Goal: Task Accomplishment & Management: Use online tool/utility

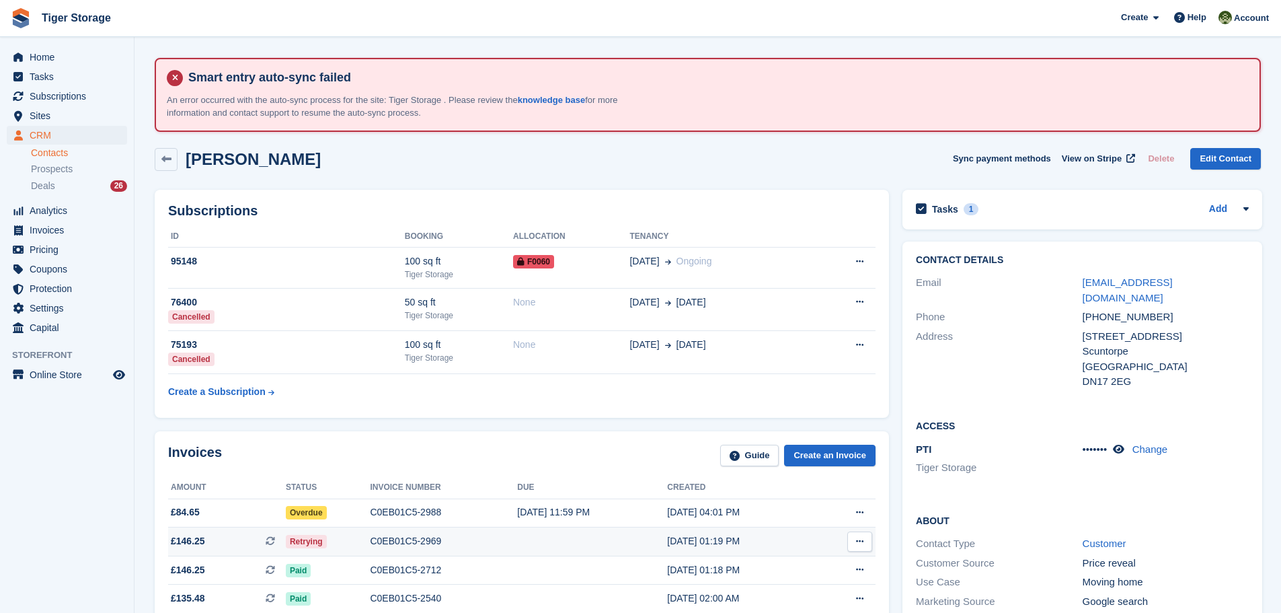
click at [517, 546] on td at bounding box center [592, 541] width 150 height 29
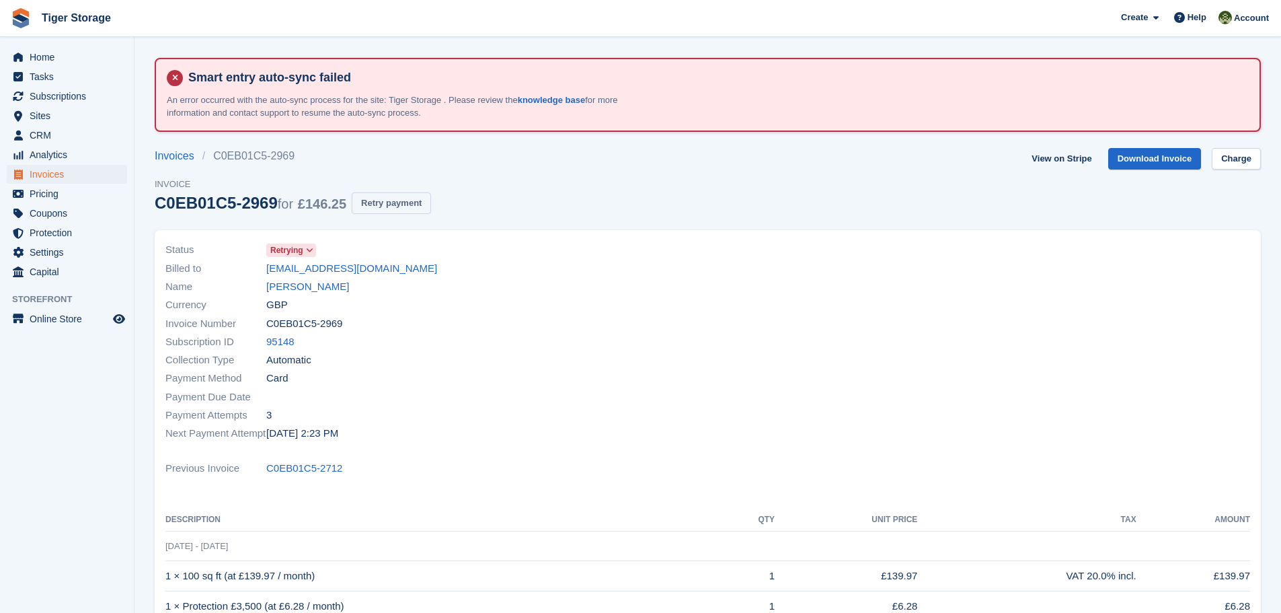
click at [389, 206] on button "Retry payment" at bounding box center [391, 203] width 79 height 22
click at [297, 280] on link "[PERSON_NAME]" at bounding box center [307, 286] width 83 height 15
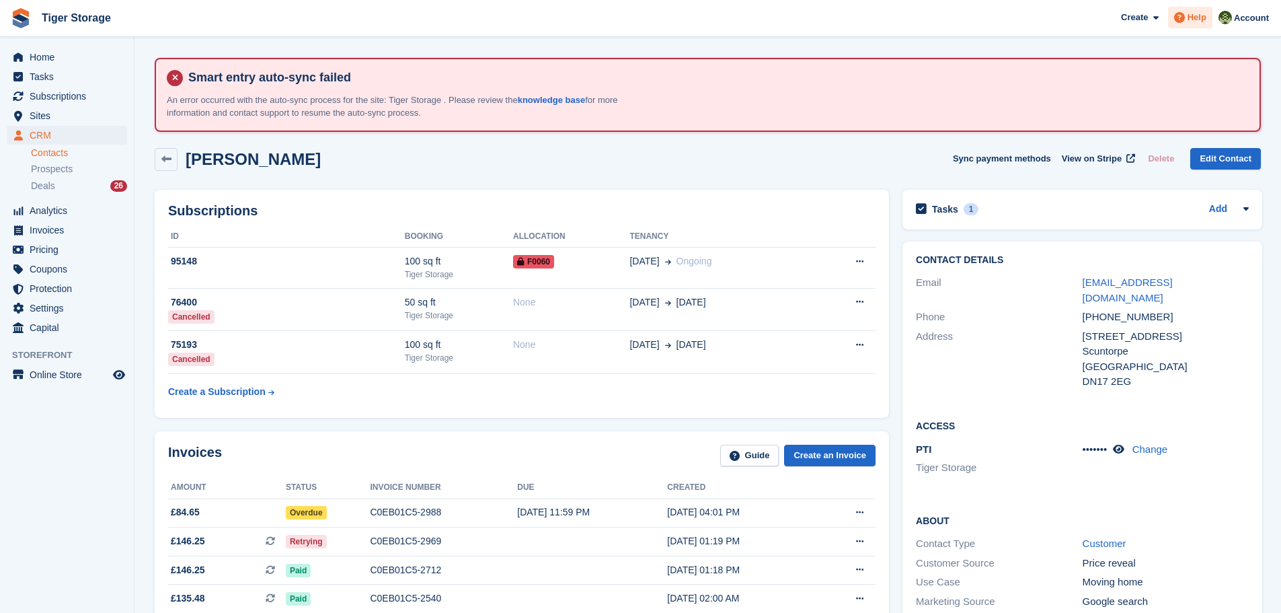
click at [1201, 17] on span "Help" at bounding box center [1196, 17] width 19 height 13
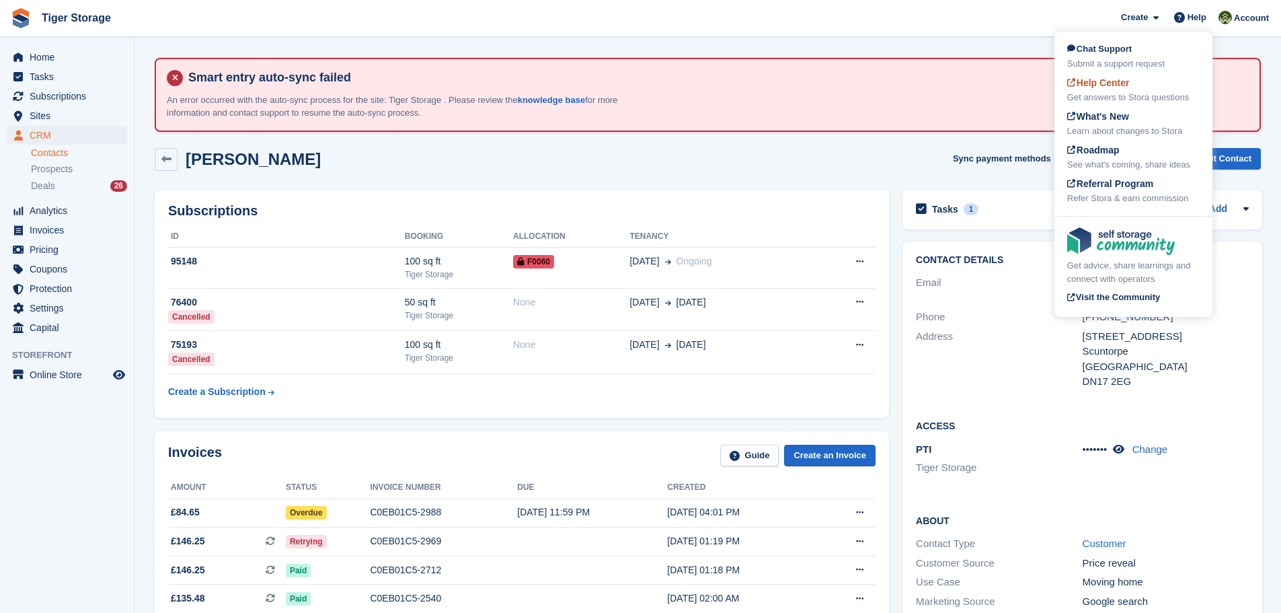
click at [1115, 89] on div "Help Center Get answers to Stora questions" at bounding box center [1133, 90] width 132 height 28
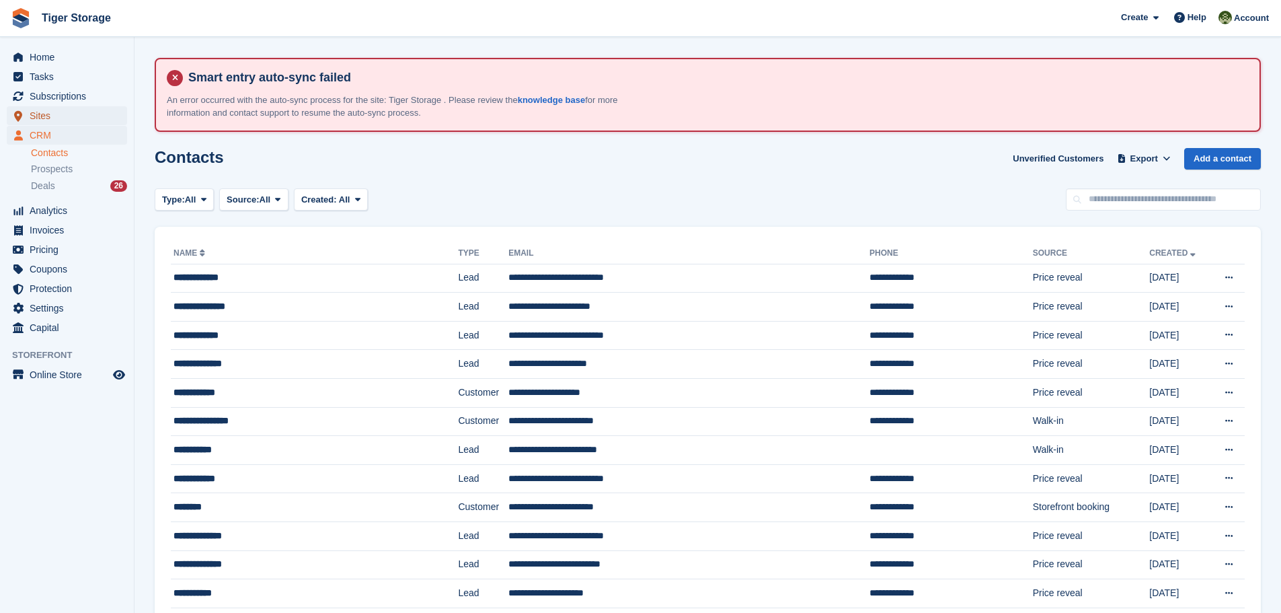
drag, startPoint x: 0, startPoint y: 0, endPoint x: 34, endPoint y: 116, distance: 121.1
click at [34, 116] on span "Sites" at bounding box center [70, 115] width 81 height 19
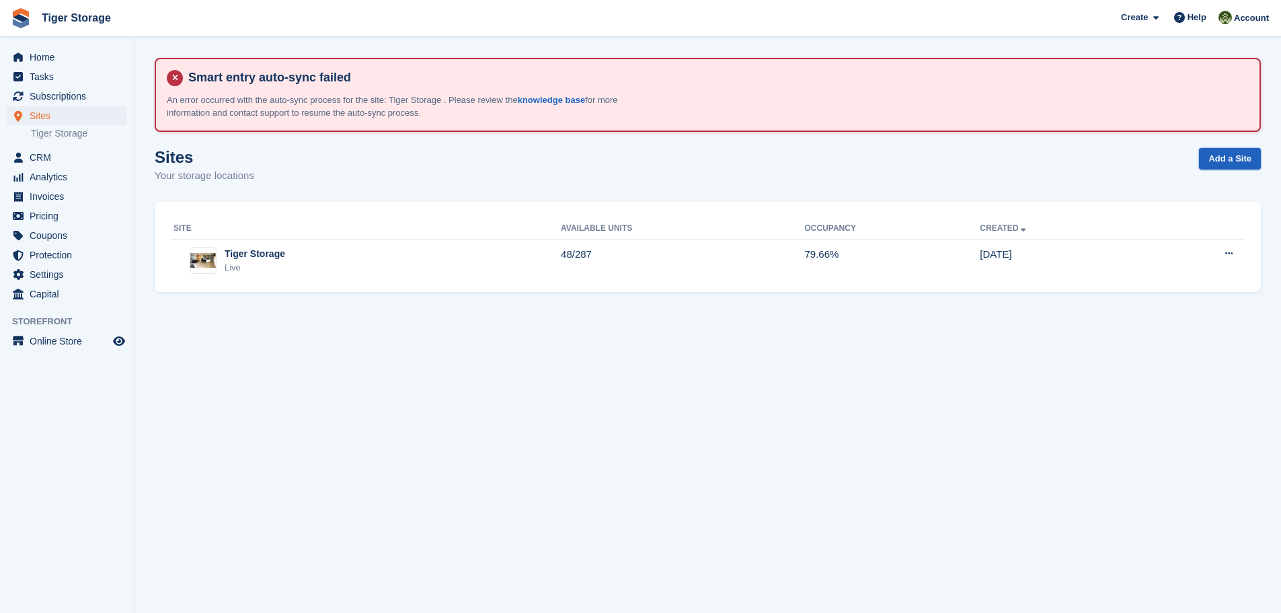
click at [1218, 163] on link "Add a Site" at bounding box center [1230, 159] width 62 height 22
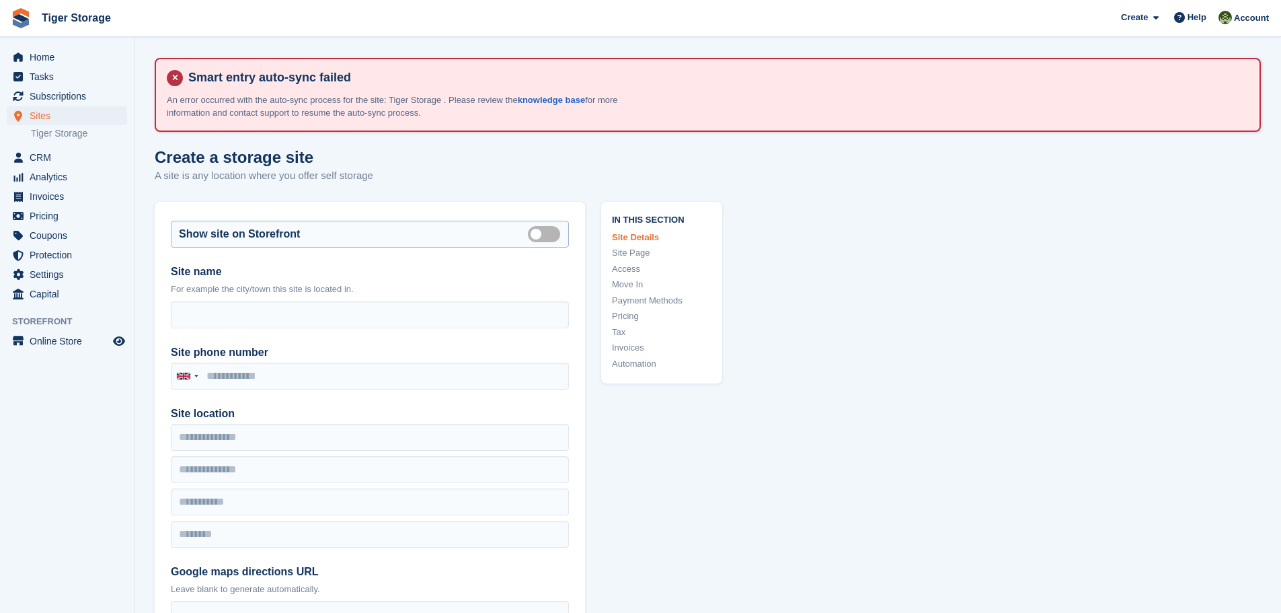
click at [539, 233] on label "Is public" at bounding box center [547, 234] width 38 height 2
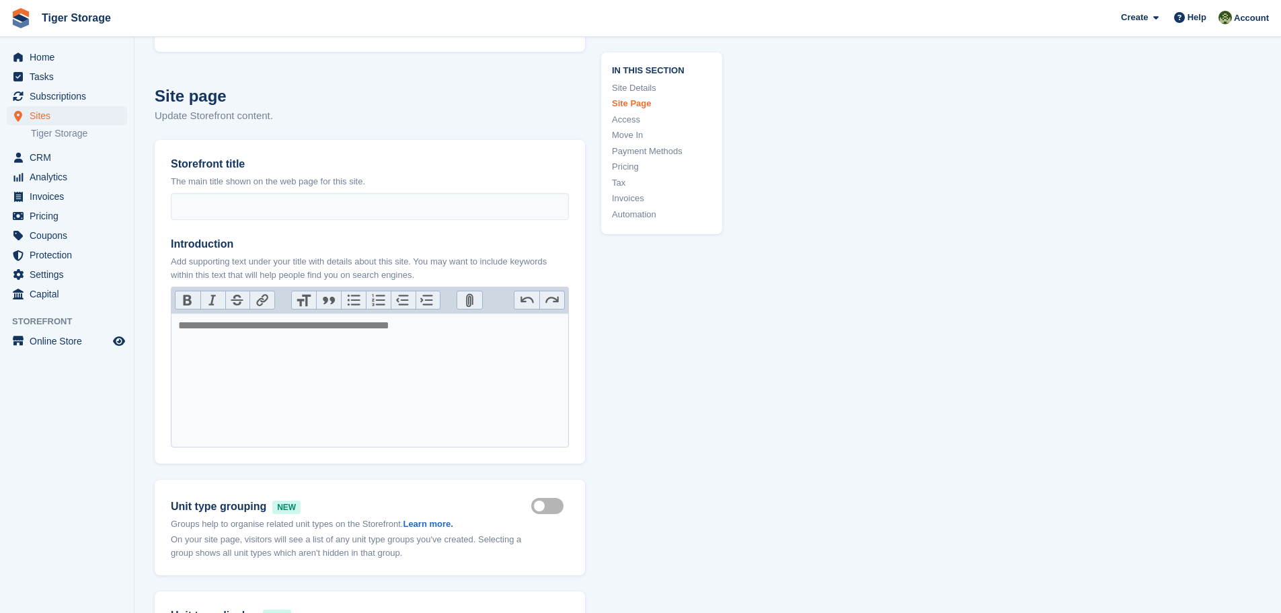
scroll to position [807, 0]
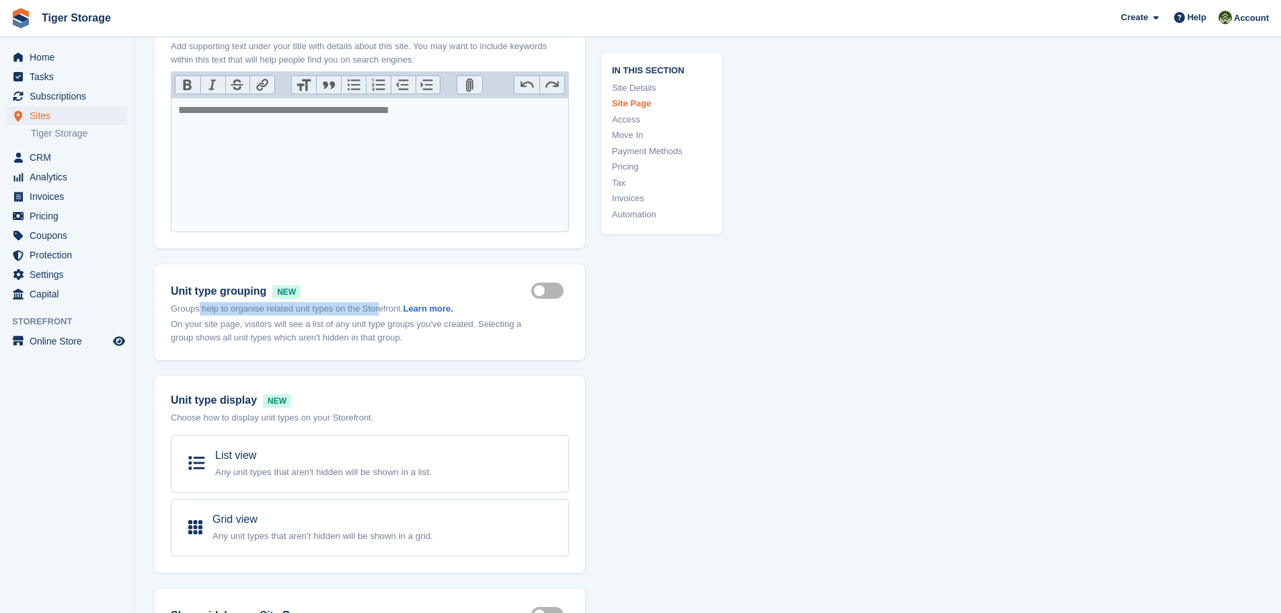
drag, startPoint x: 199, startPoint y: 313, endPoint x: 379, endPoint y: 311, distance: 179.5
click at [379, 311] on p "Groups help to organise related unit types on the Storefront. Learn more." at bounding box center [351, 308] width 360 height 13
drag, startPoint x: 184, startPoint y: 325, endPoint x: 376, endPoint y: 323, distance: 192.3
click at [376, 323] on p "On your site page, visitors will see a list of any unit type groups you've crea…" at bounding box center [351, 330] width 360 height 26
drag, startPoint x: 390, startPoint y: 321, endPoint x: 512, endPoint y: 318, distance: 121.7
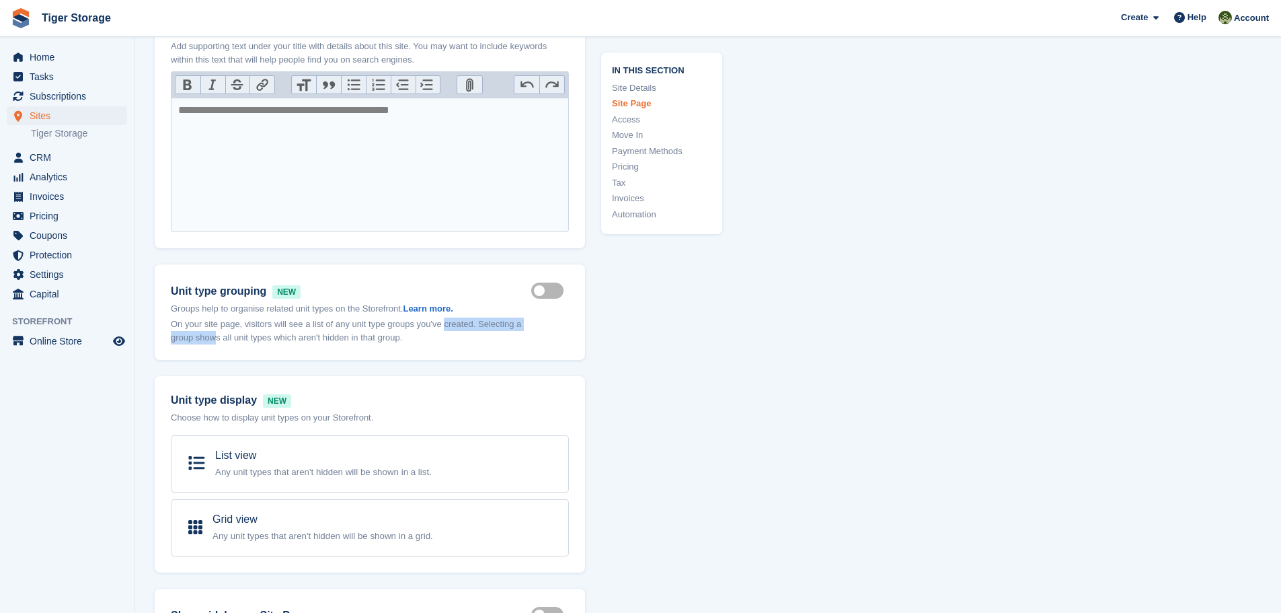
click at [512, 318] on p "On your site page, visitors will see a list of any unit type groups you've crea…" at bounding box center [351, 330] width 360 height 26
drag, startPoint x: 186, startPoint y: 335, endPoint x: 356, endPoint y: 334, distance: 170.1
click at [356, 334] on p "On your site page, visitors will see a list of any unit type groups you've crea…" at bounding box center [351, 330] width 360 height 26
drag, startPoint x: 383, startPoint y: 338, endPoint x: 397, endPoint y: 337, distance: 14.9
click at [397, 337] on p "On your site page, visitors will see a list of any unit type groups you've crea…" at bounding box center [351, 330] width 360 height 26
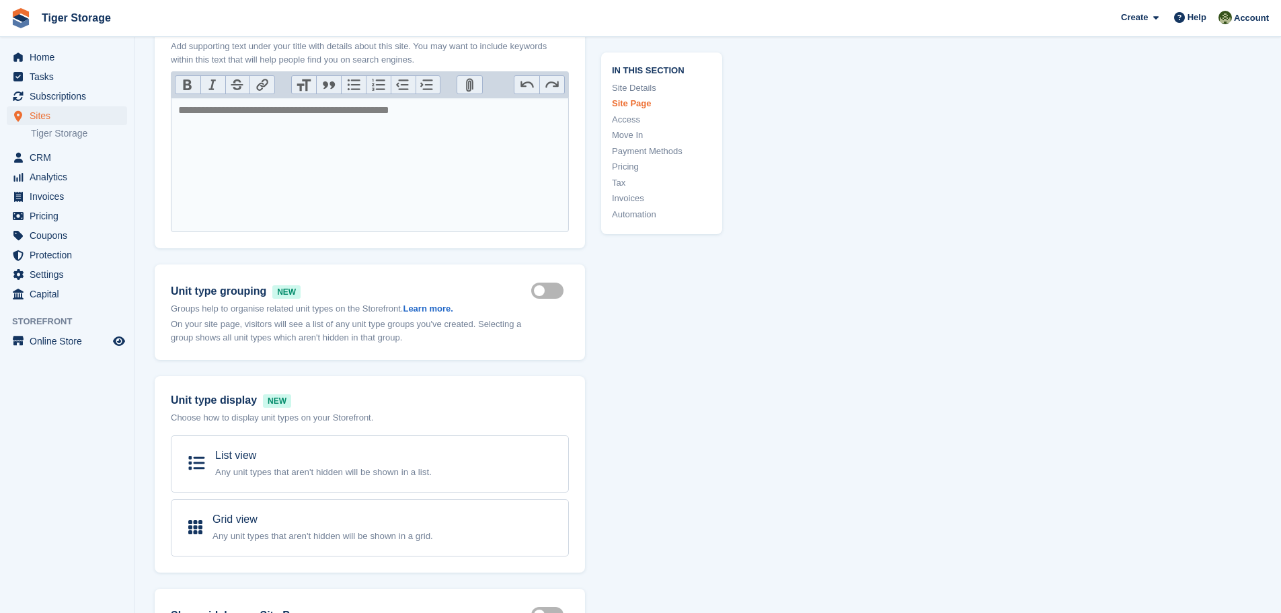
click at [316, 327] on p "On your site page, visitors will see a list of any unit type groups you've crea…" at bounding box center [351, 330] width 360 height 26
click at [428, 303] on link "Learn more." at bounding box center [428, 308] width 50 height 10
